Goal: Find specific page/section

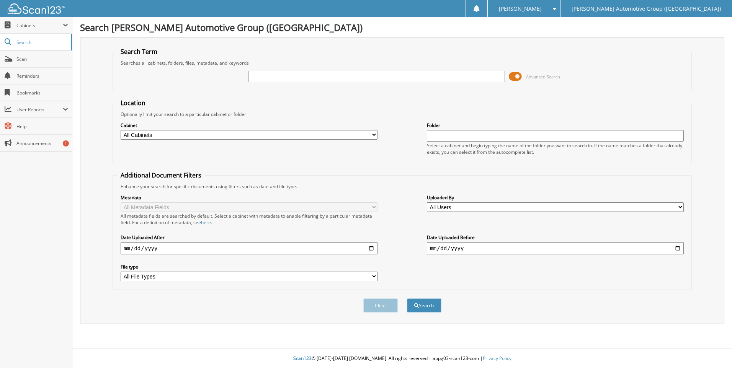
click at [262, 79] on input "text" at bounding box center [376, 76] width 257 height 11
type input "LFA94110"
click at [407, 299] on button "Search" at bounding box center [424, 306] width 34 height 14
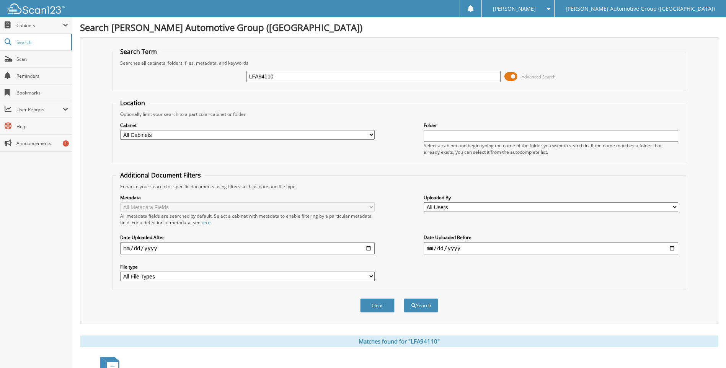
drag, startPoint x: 292, startPoint y: 77, endPoint x: 226, endPoint y: 83, distance: 65.7
click at [227, 83] on div "LFA94110 Advanced Search" at bounding box center [399, 76] width 566 height 21
click at [35, 54] on link "Scan" at bounding box center [36, 59] width 72 height 16
